Goal: Find specific page/section: Find specific page/section

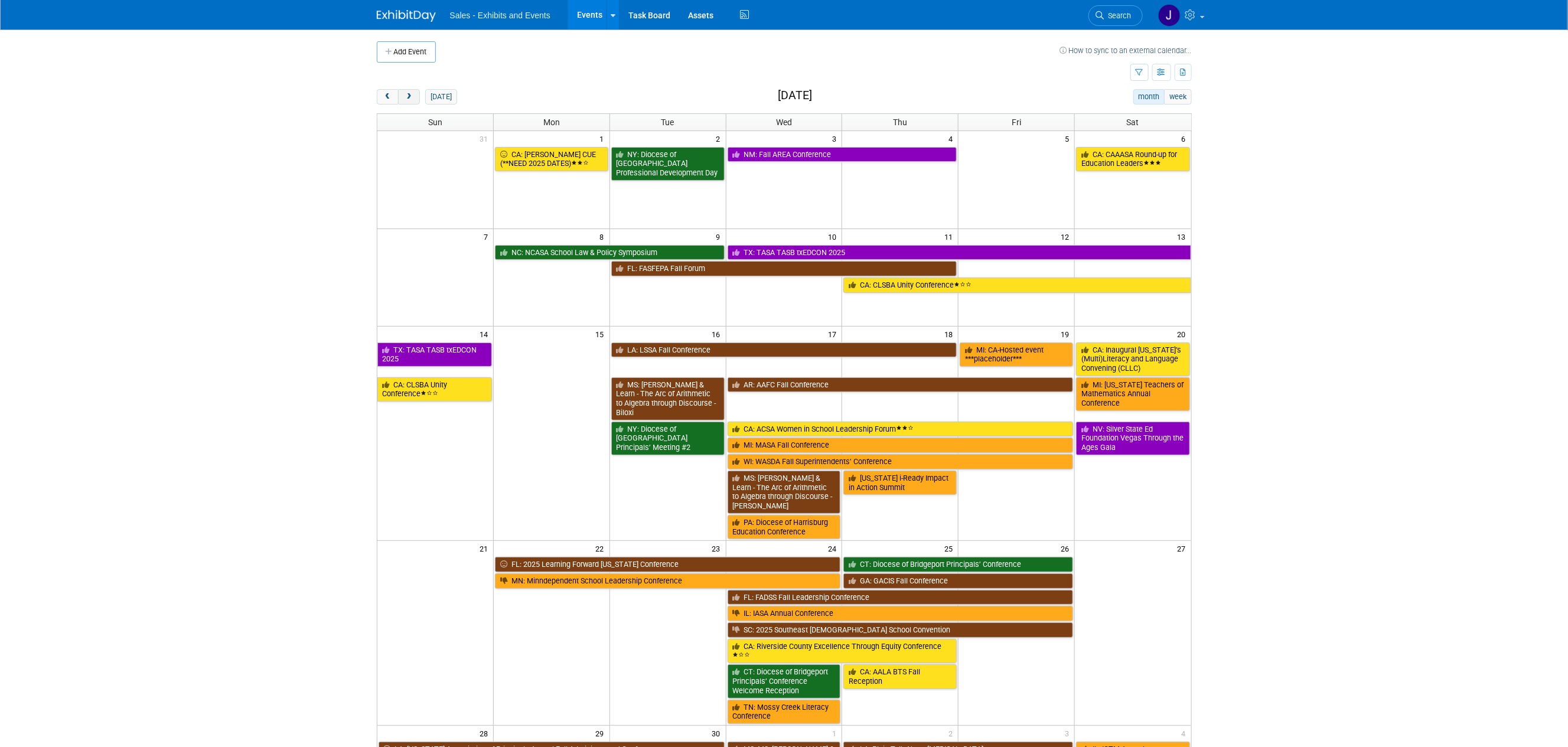
click at [406, 96] on span "next" at bounding box center [409, 96] width 9 height 8
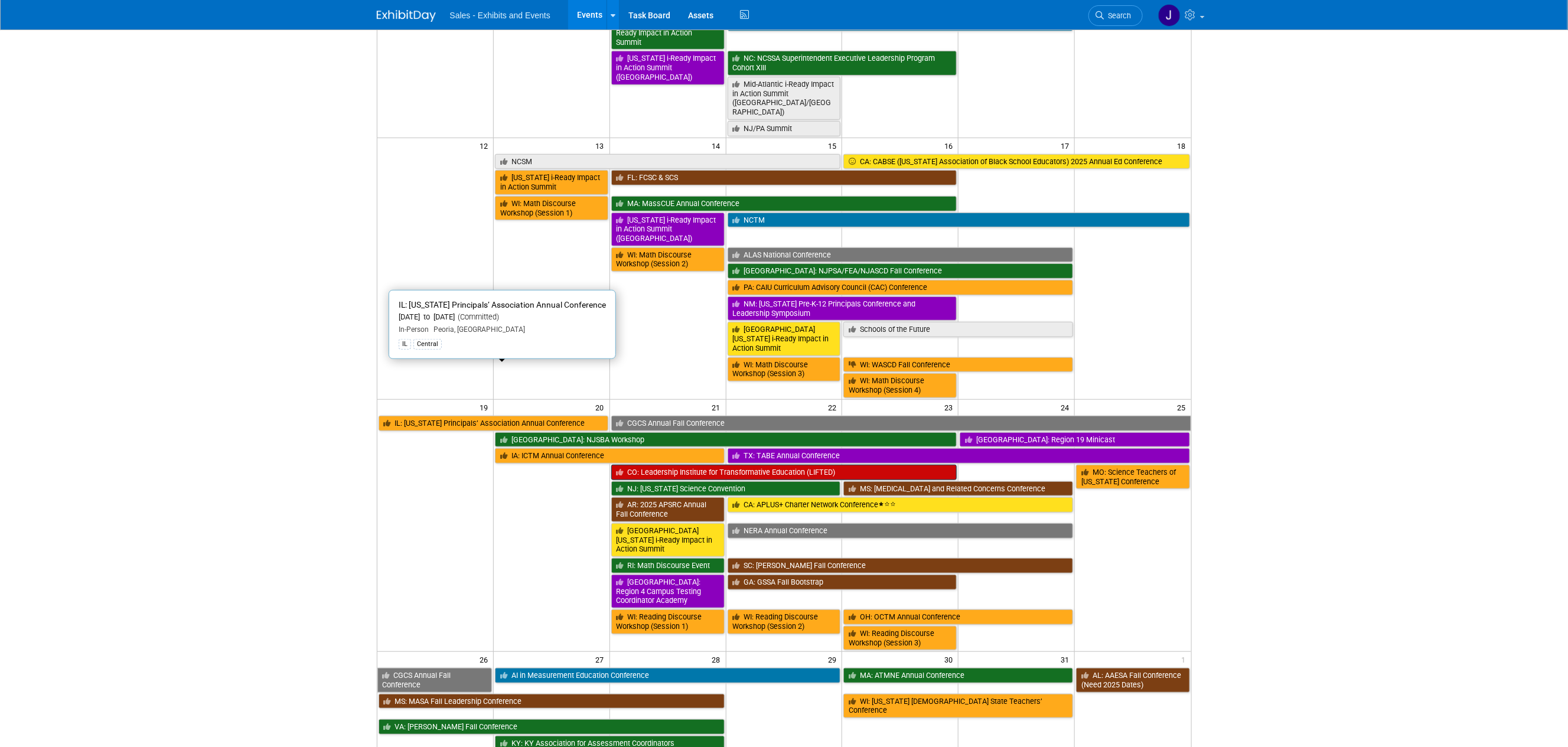
scroll to position [374, 0]
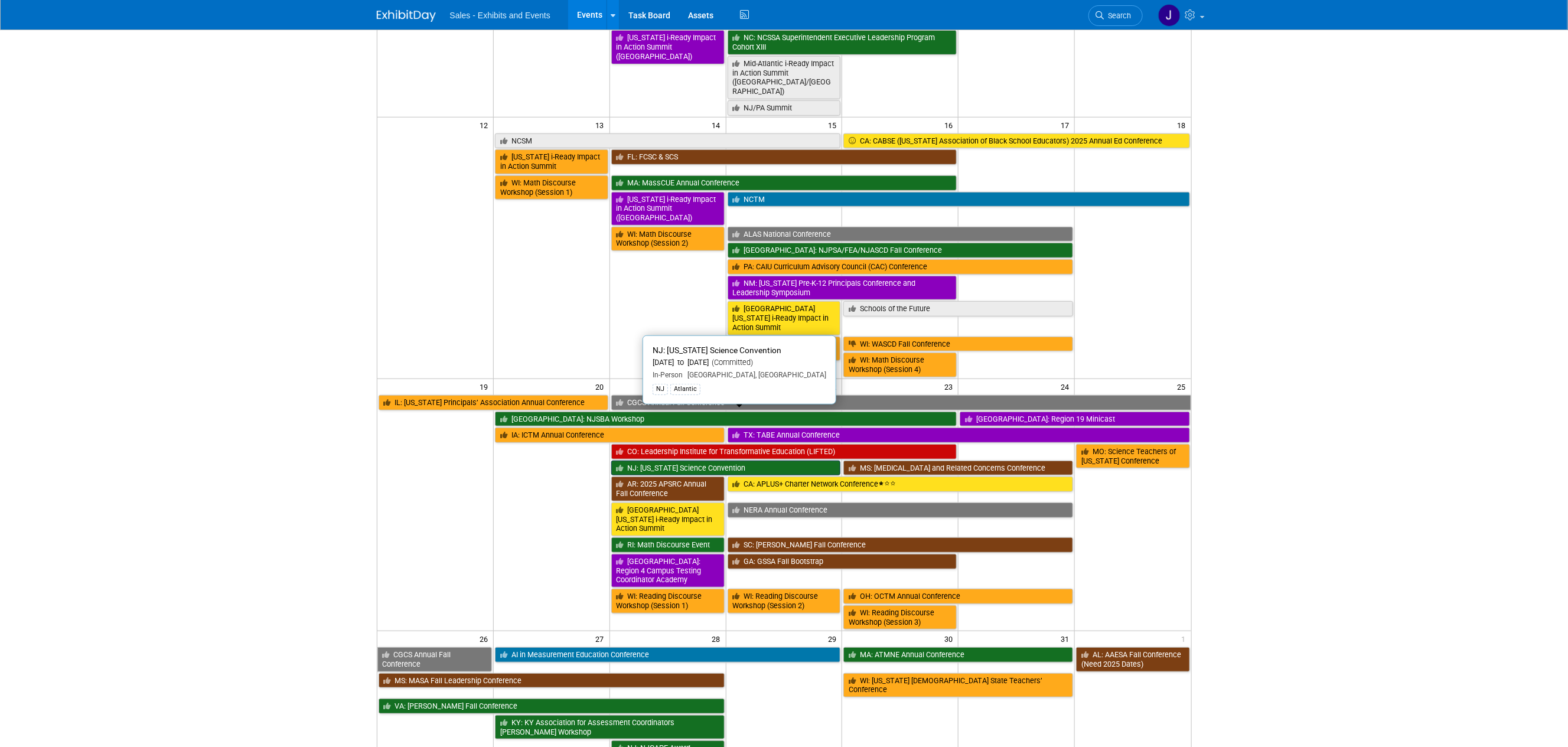
click at [682, 460] on link "NJ: [US_STATE] Science Convention" at bounding box center [726, 468] width 230 height 15
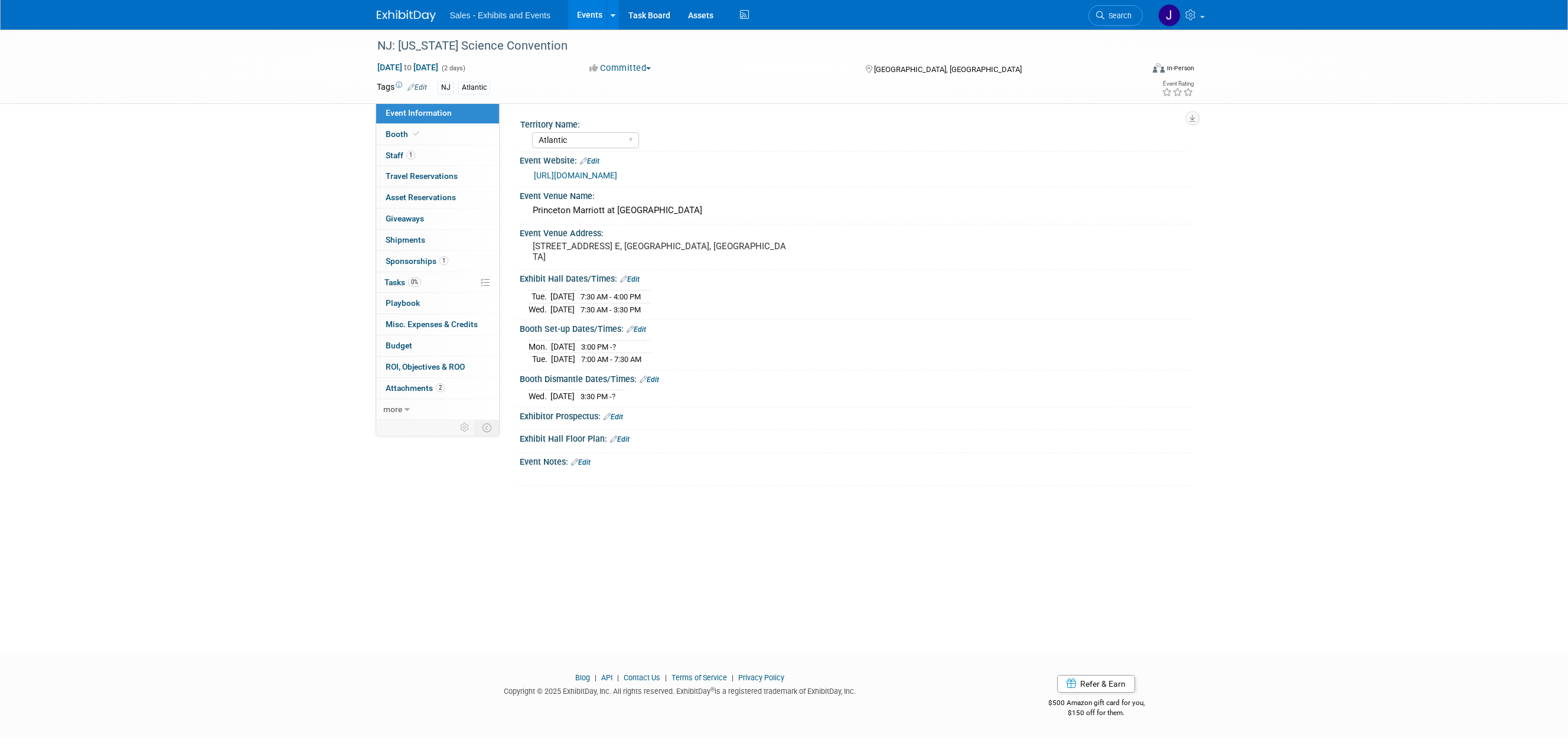
select select "Atlantic"
click at [398, 158] on span "Staff 1" at bounding box center [400, 155] width 29 height 9
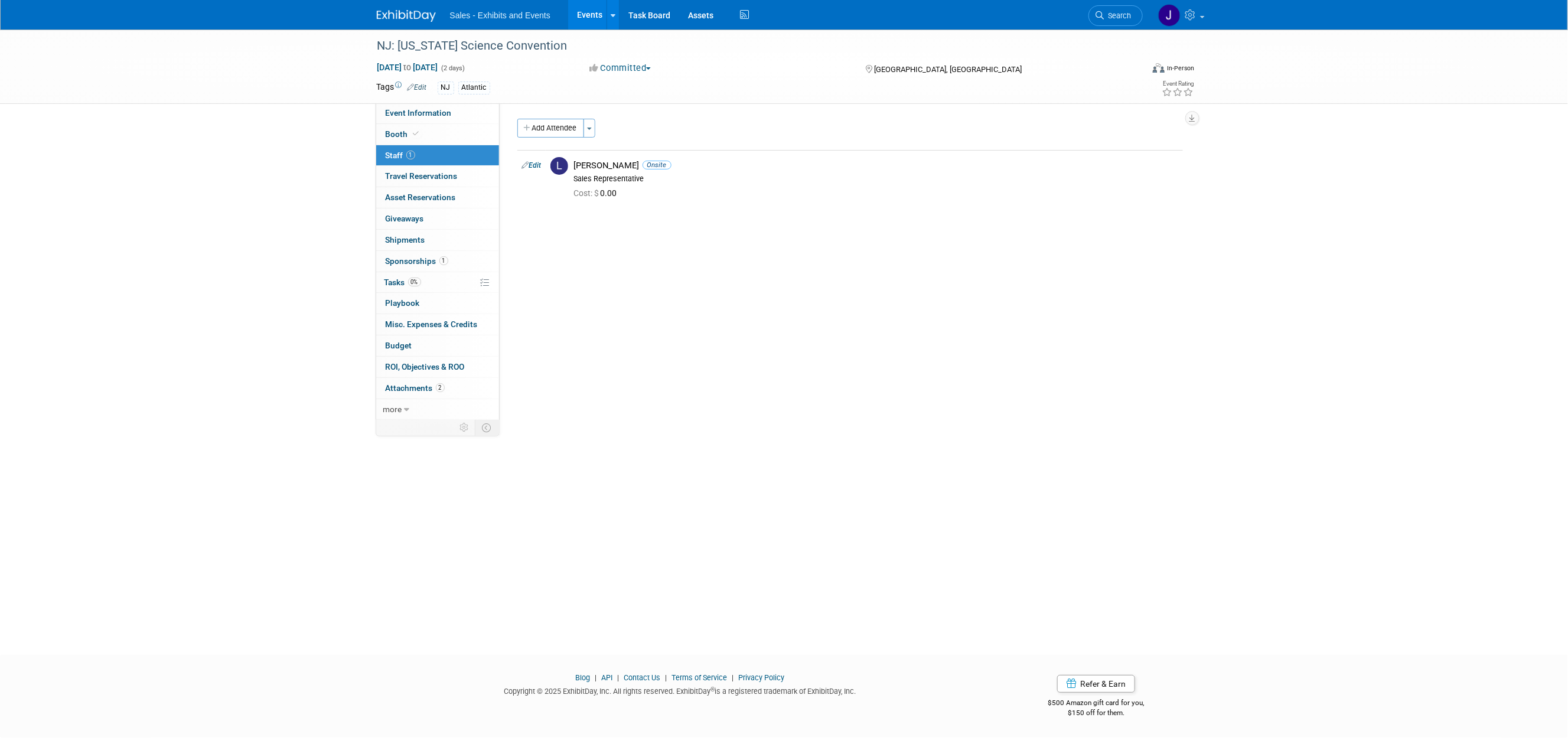
click at [403, 19] on img at bounding box center [406, 16] width 59 height 12
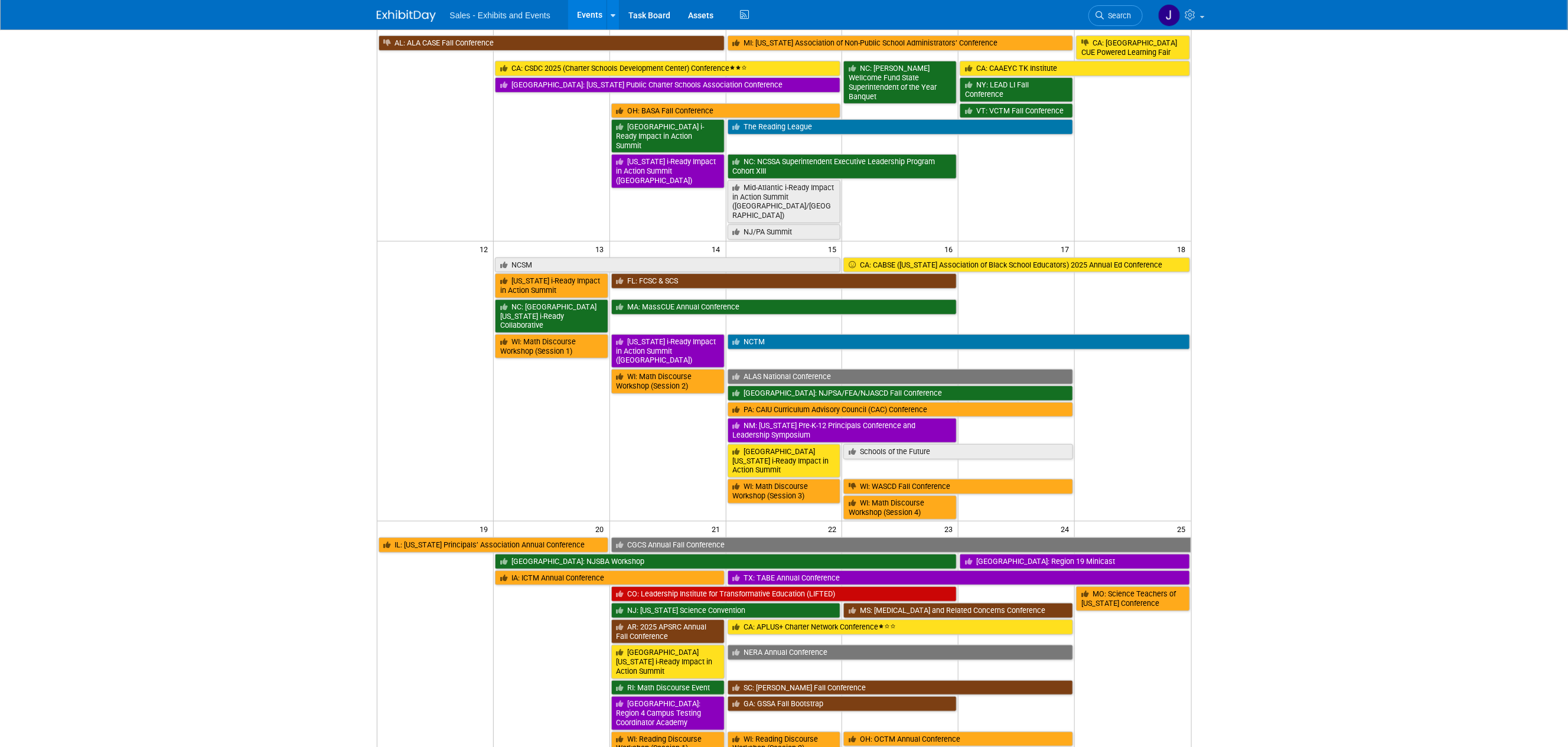
scroll to position [249, 0]
